Goal: Task Accomplishment & Management: Manage account settings

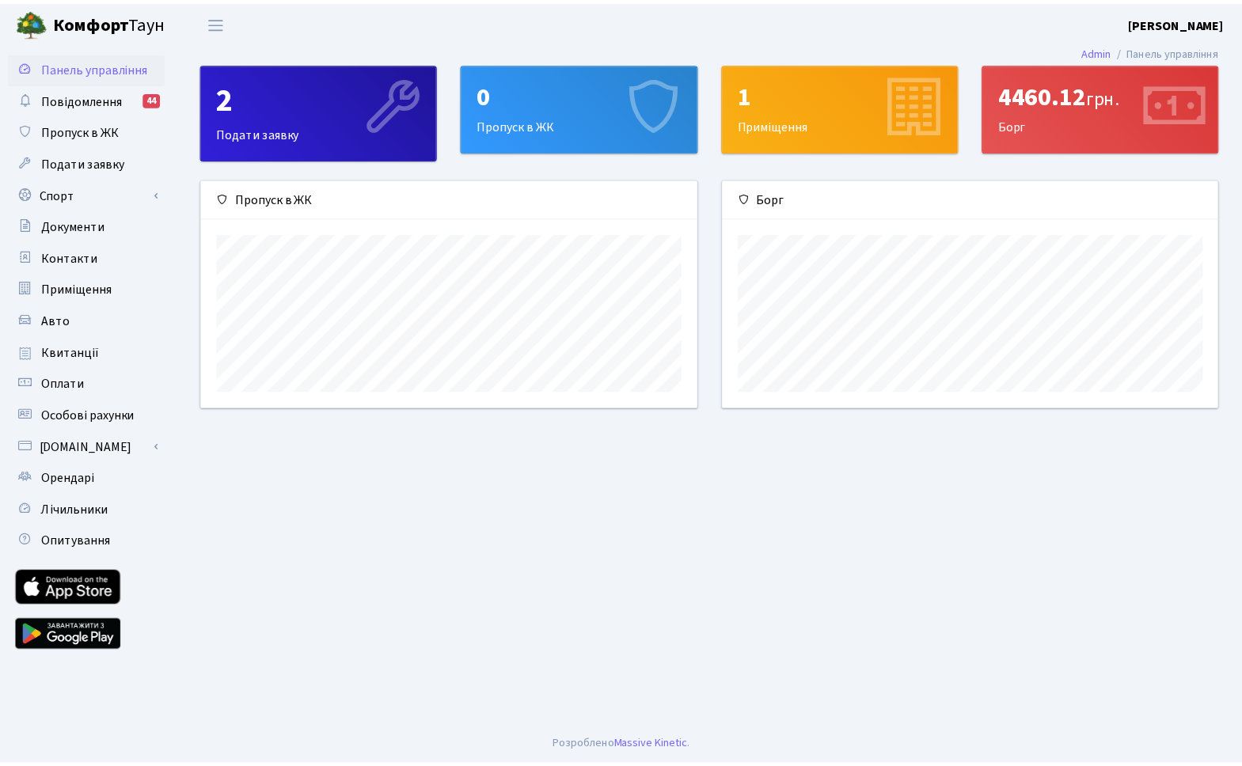
scroll to position [229, 500]
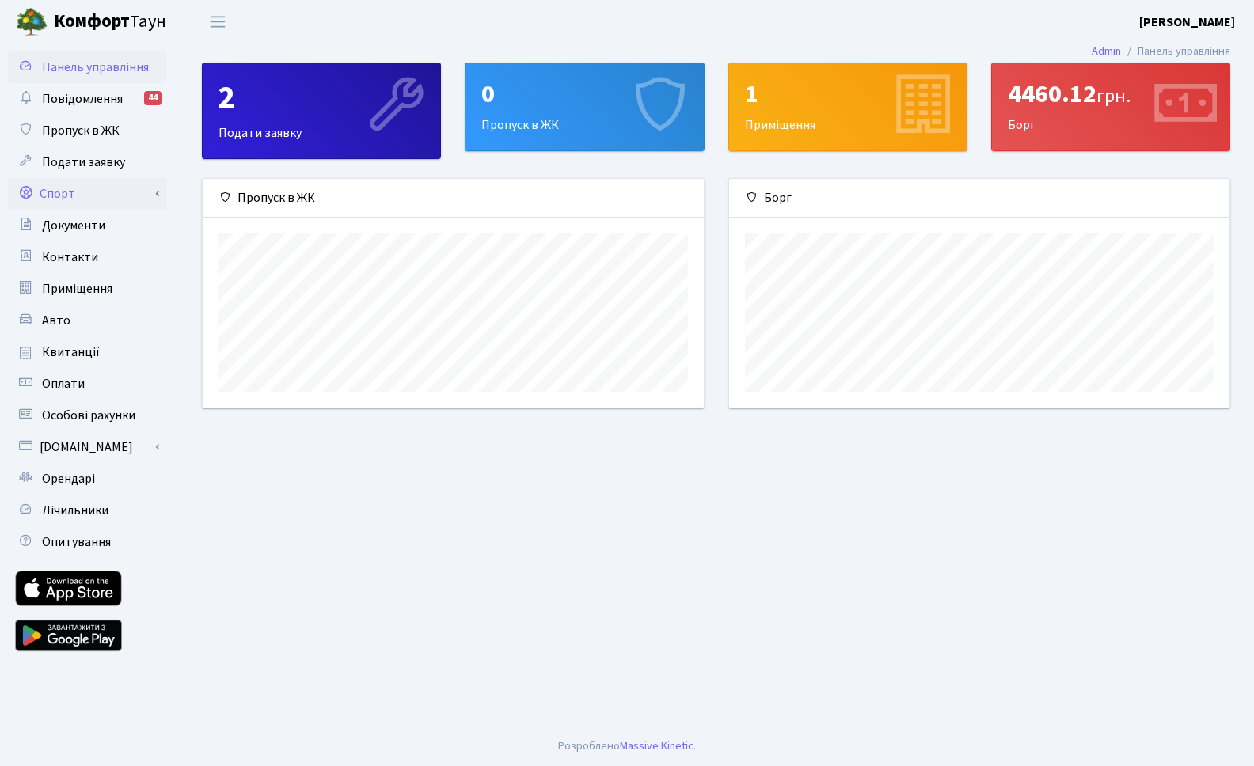
click at [80, 197] on link "Спорт" at bounding box center [87, 194] width 158 height 32
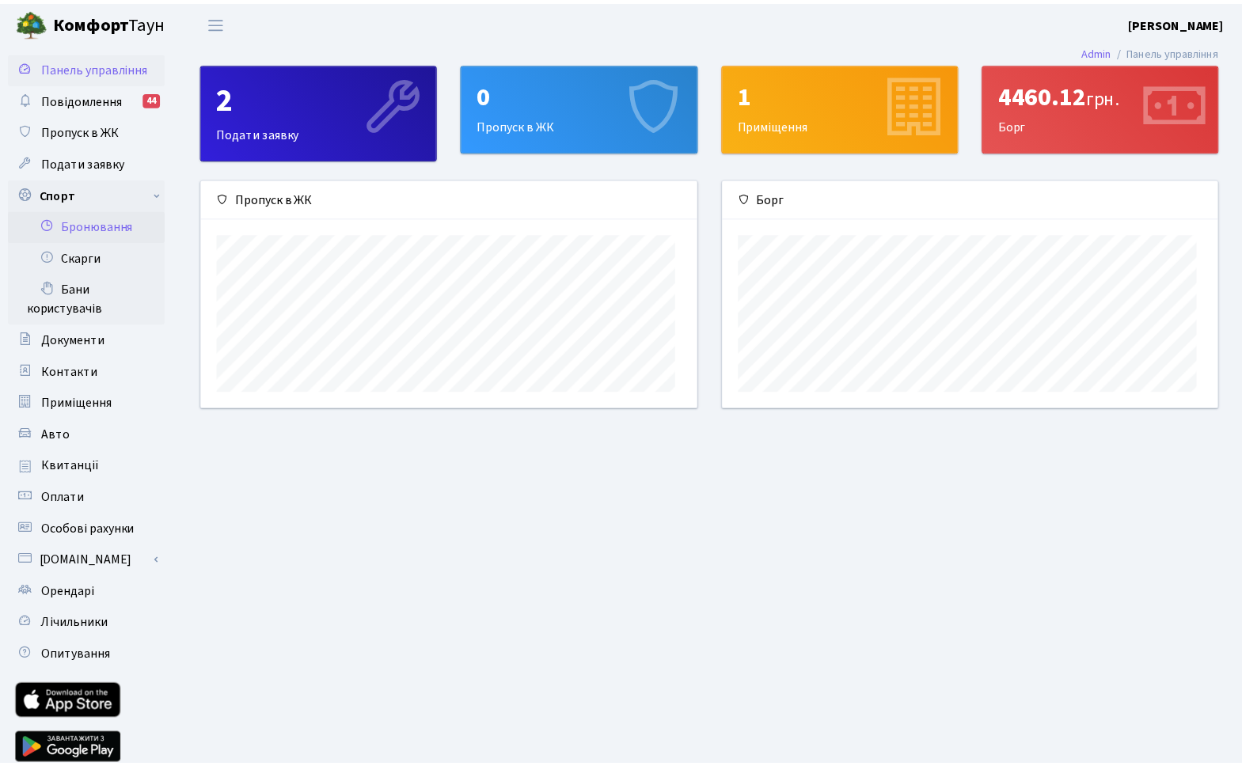
scroll to position [791176, 790910]
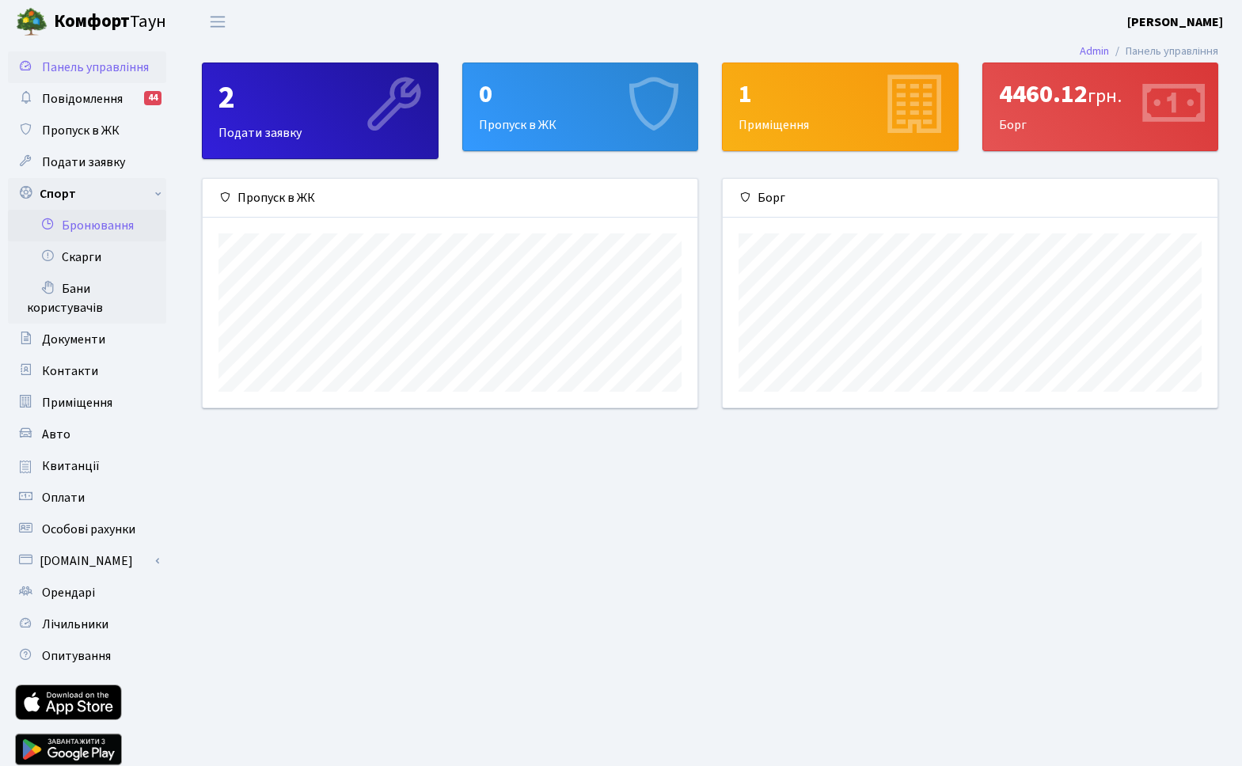
click at [91, 226] on link "Бронювання" at bounding box center [87, 226] width 158 height 32
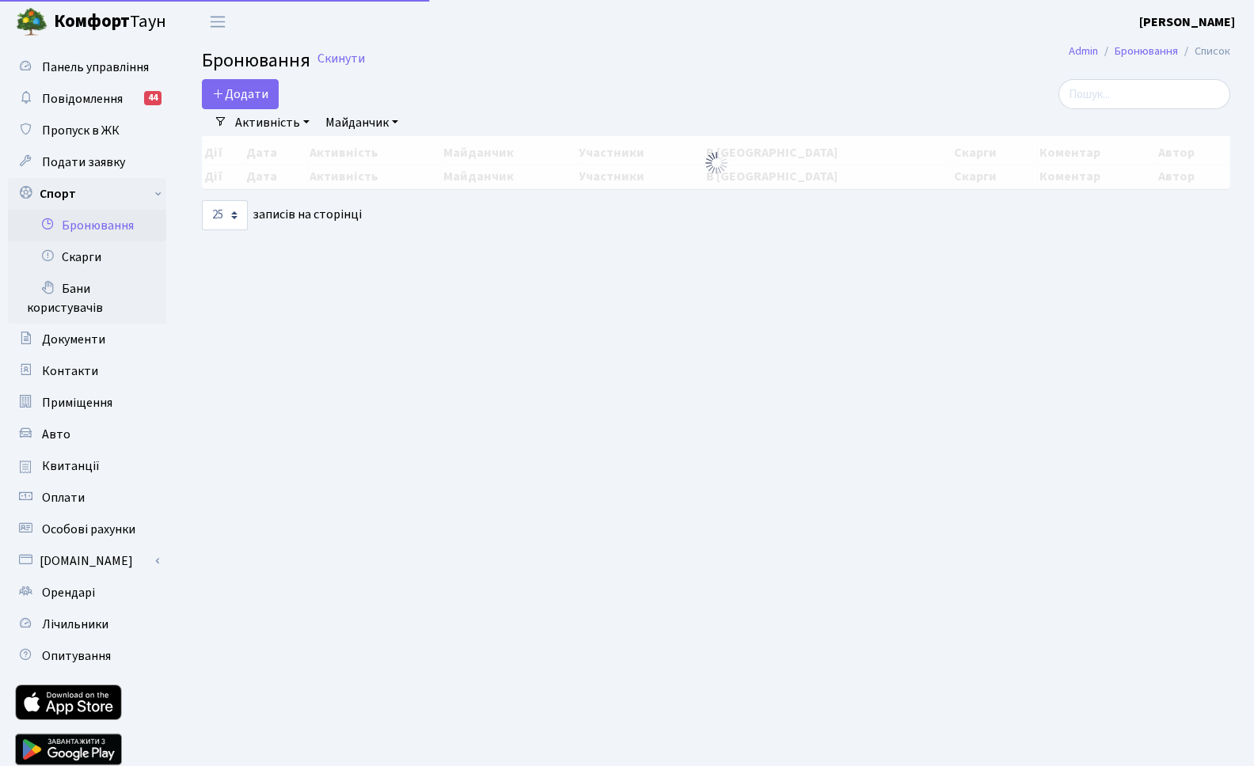
select select "25"
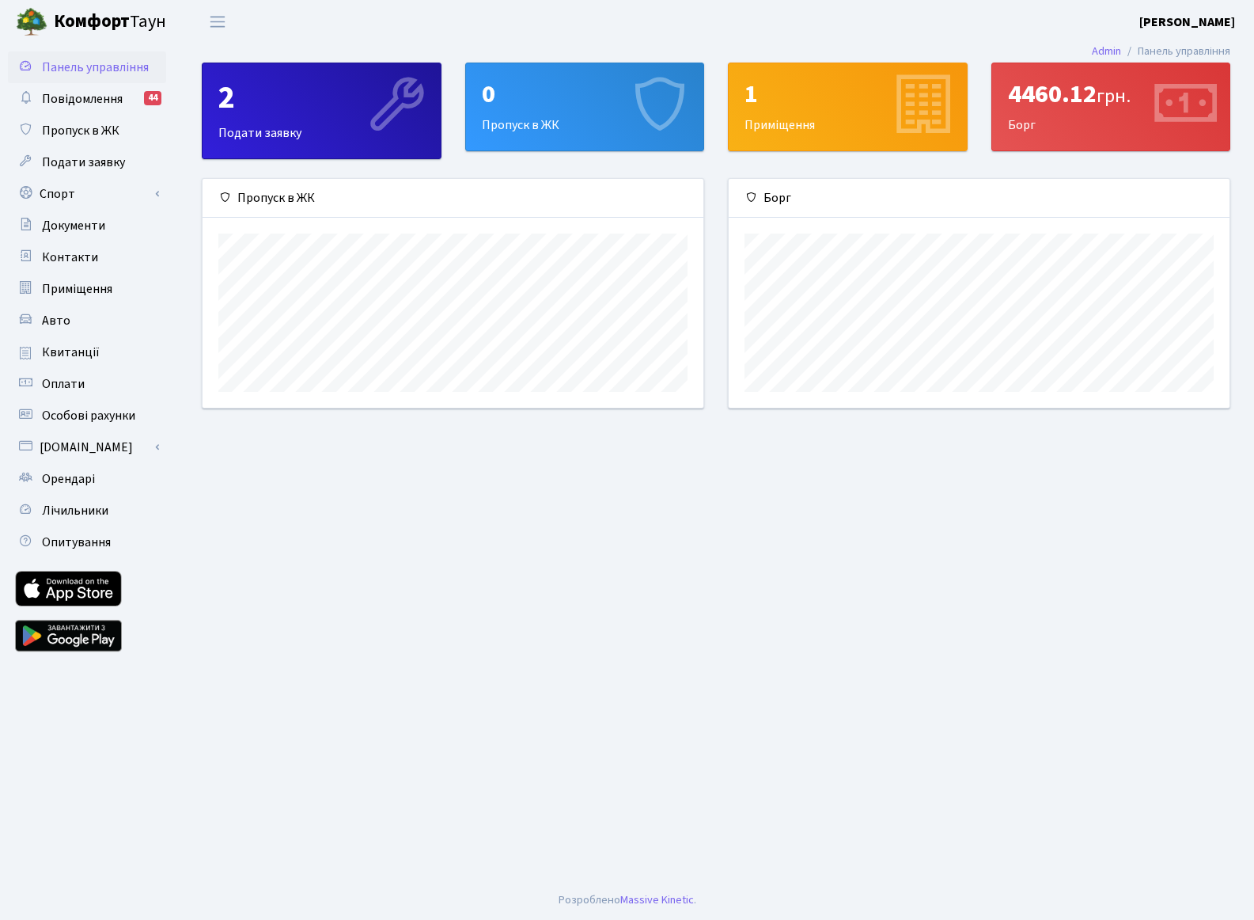
scroll to position [229, 501]
click at [44, 198] on link "Спорт" at bounding box center [87, 194] width 158 height 32
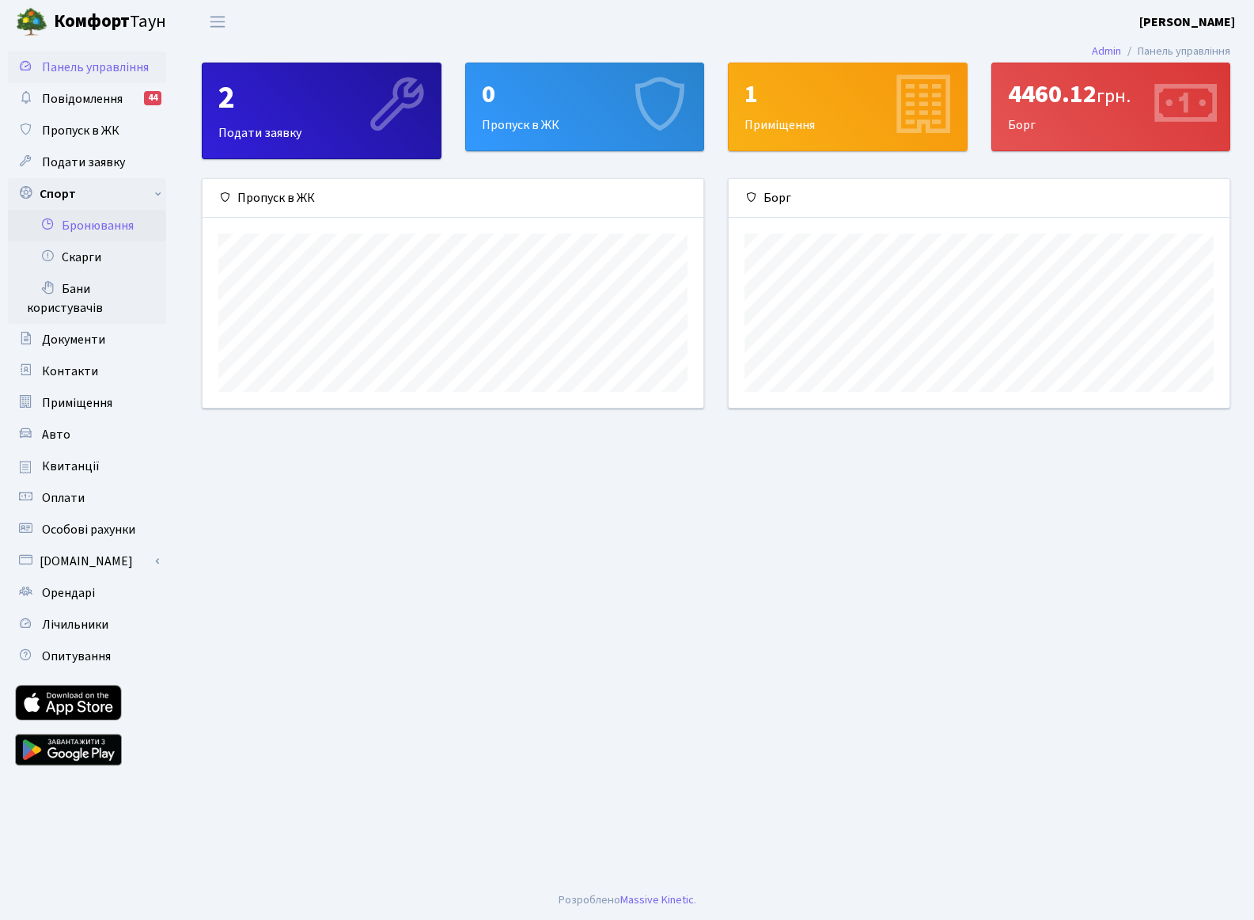
click at [93, 224] on link "Бронювання" at bounding box center [87, 226] width 158 height 32
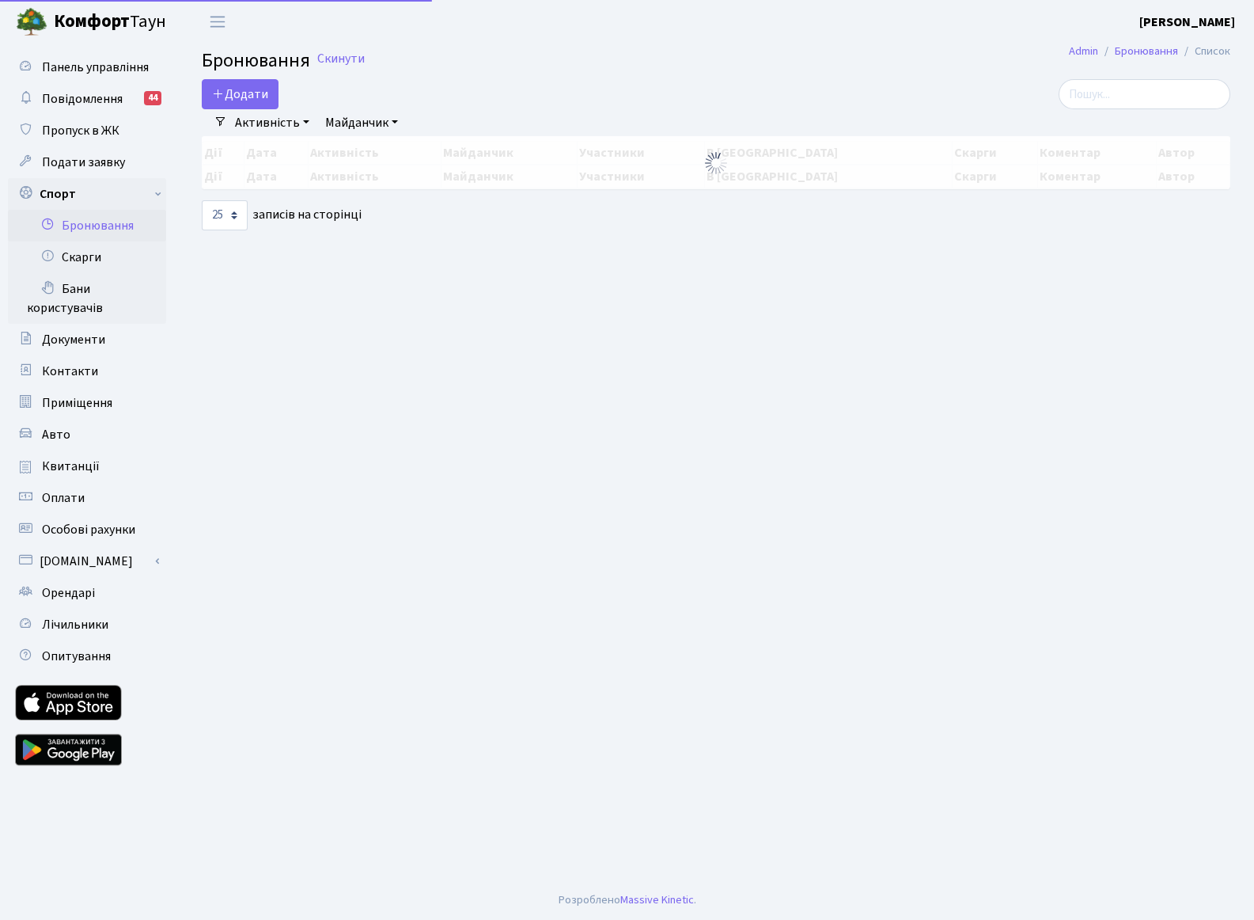
select select "25"
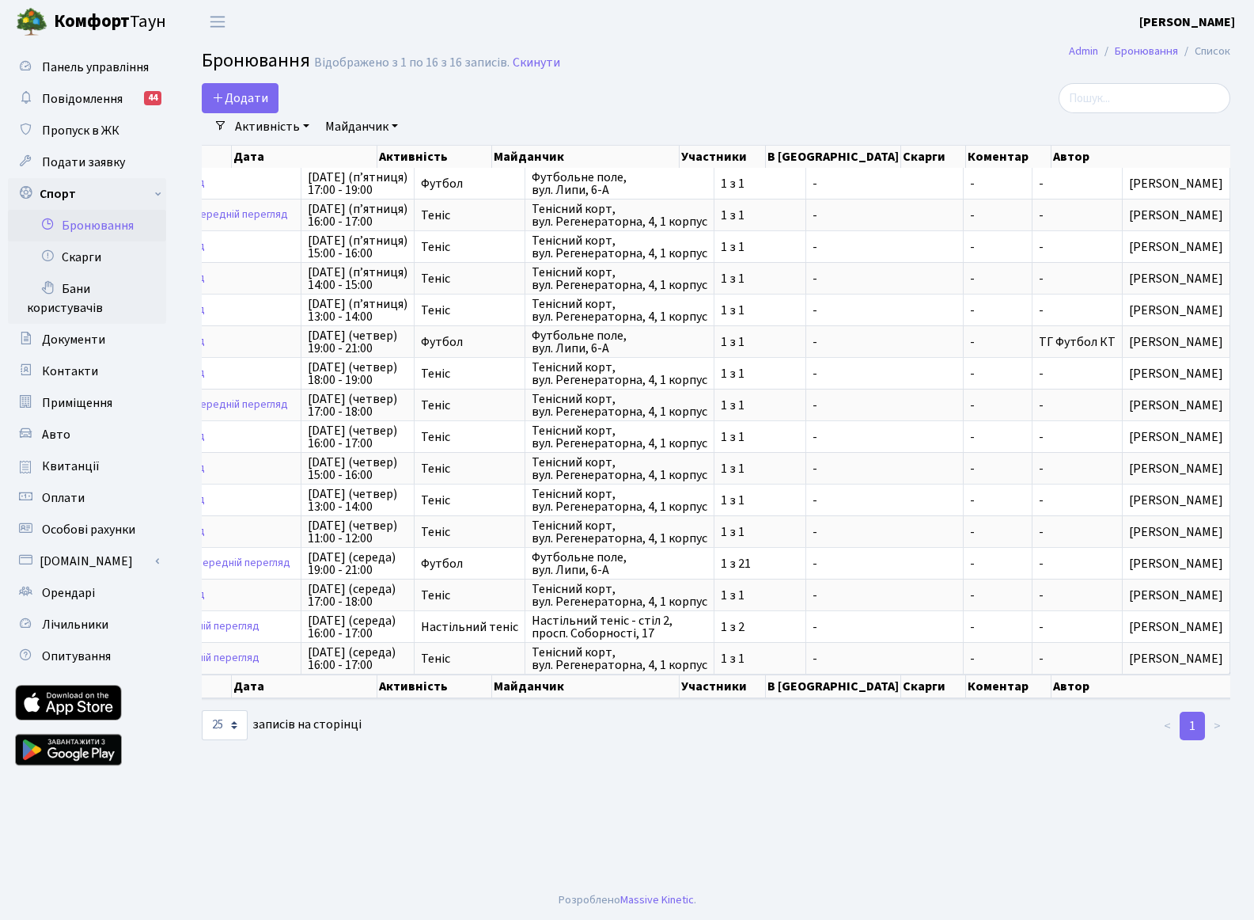
scroll to position [0, 195]
